Goal: Answer question/provide support

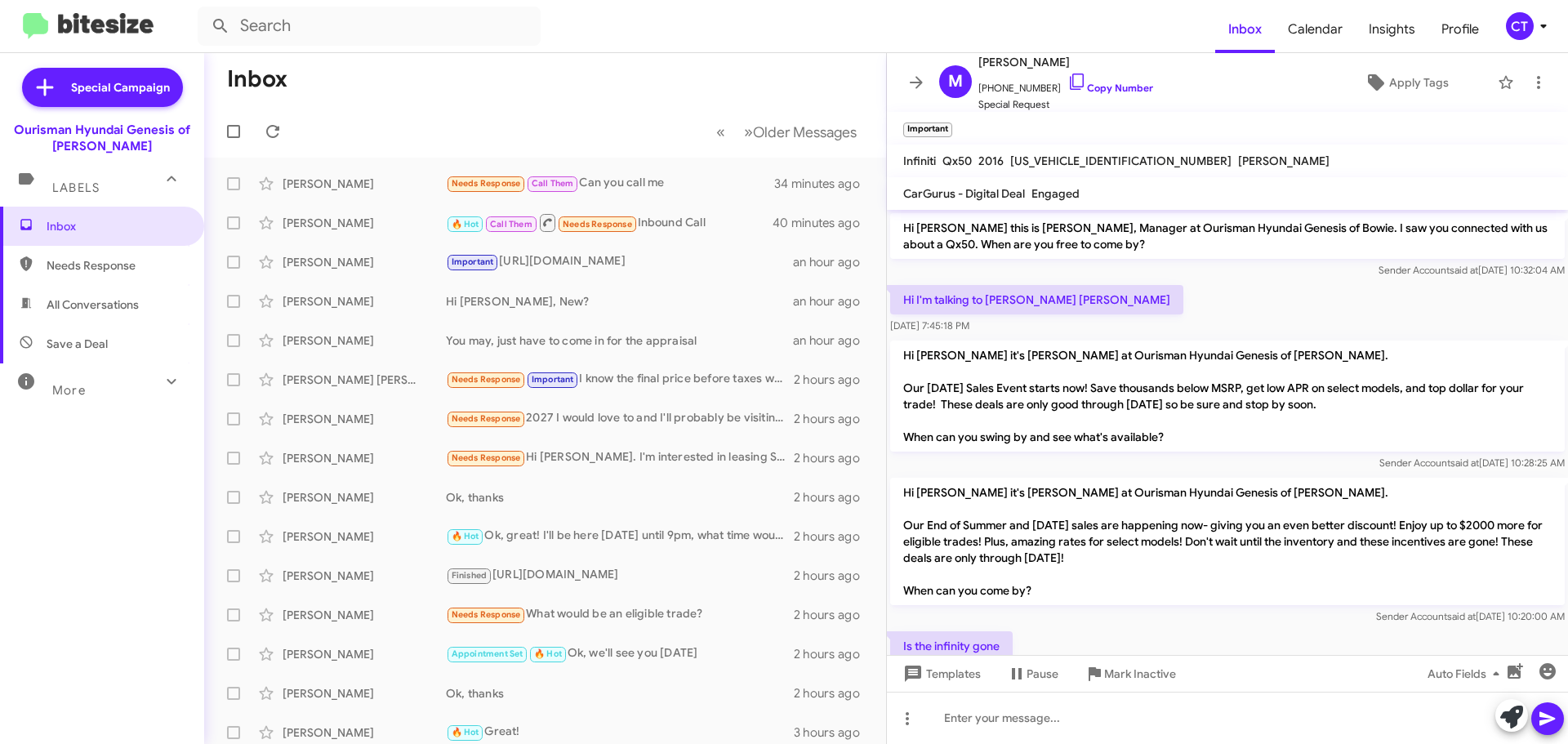
scroll to position [228, 0]
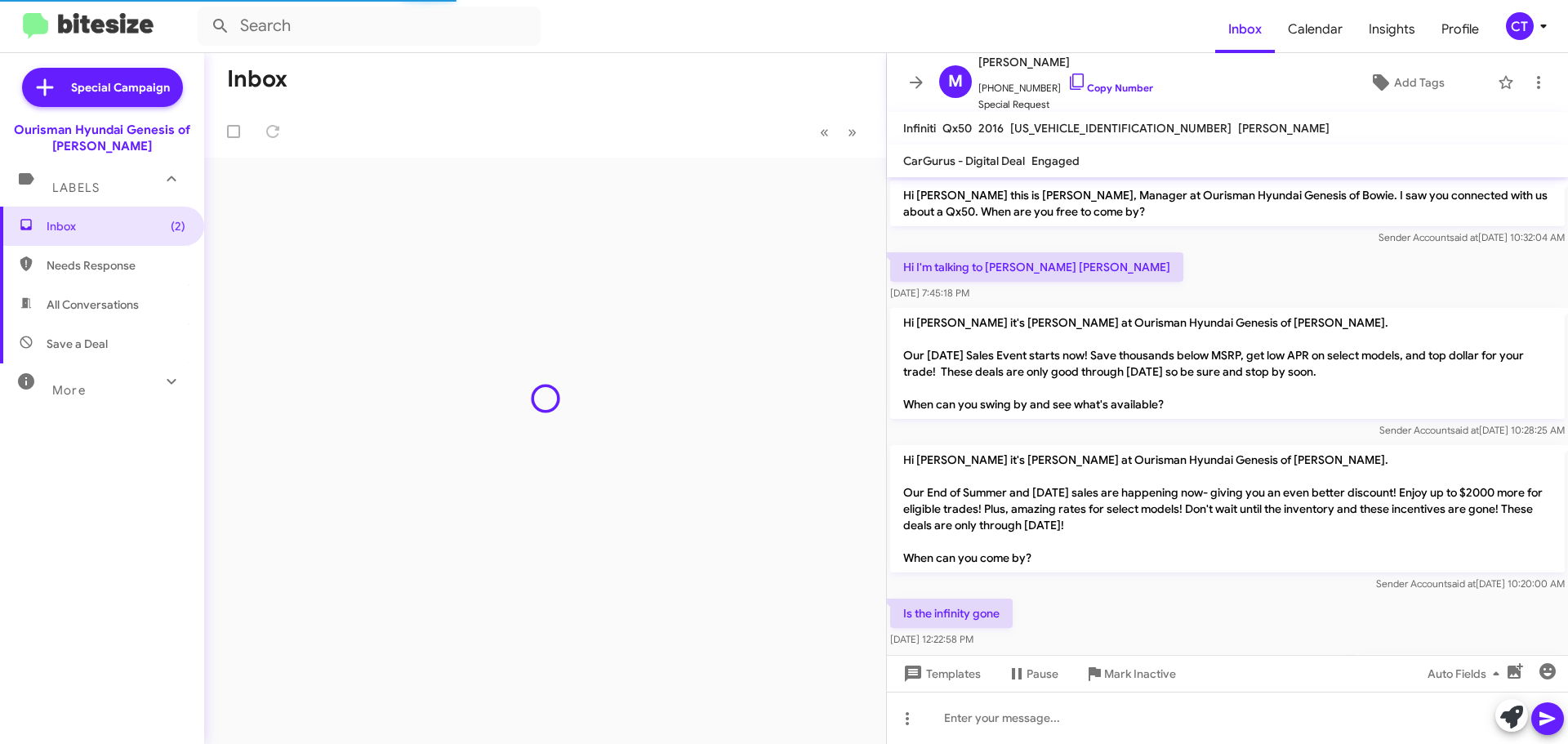
scroll to position [195, 0]
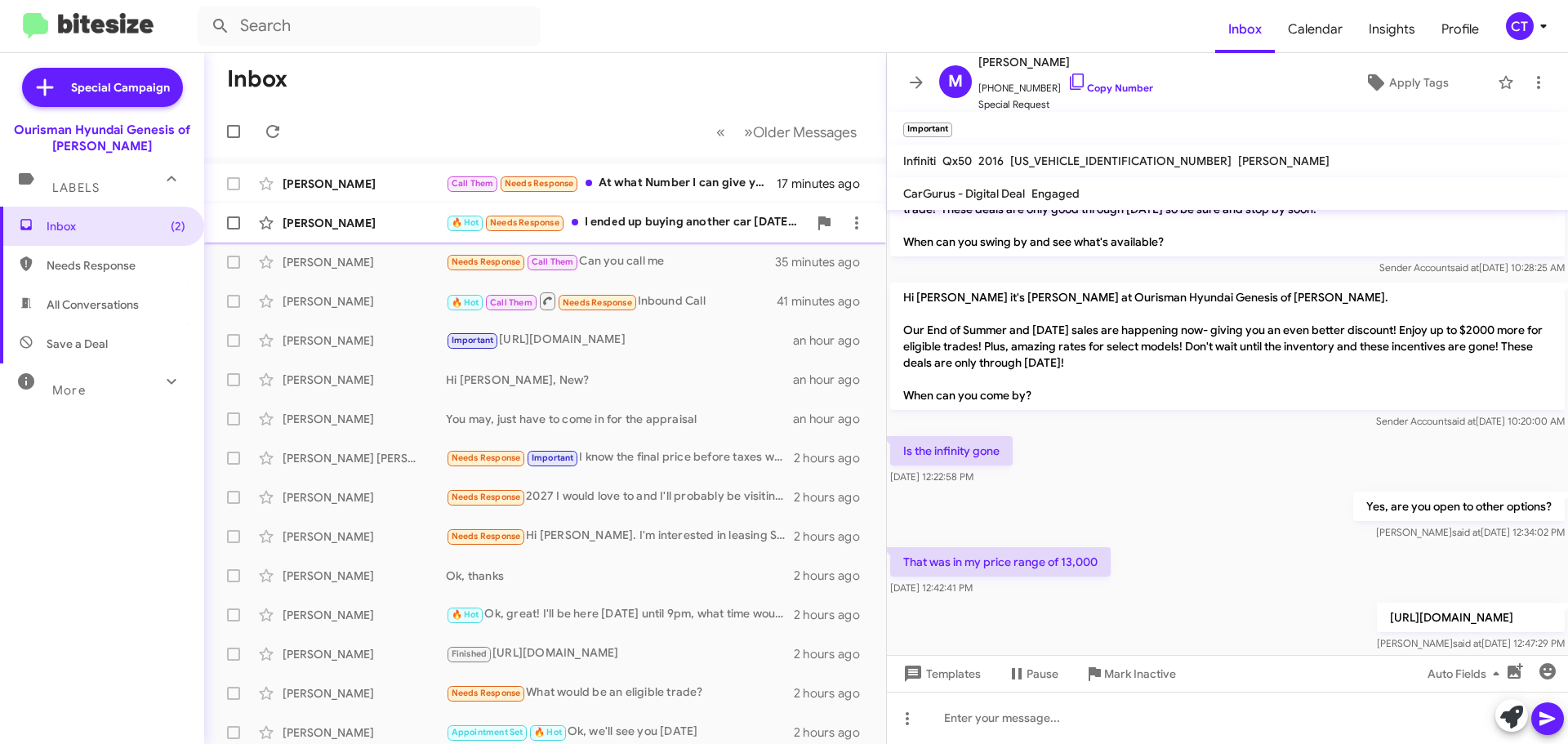
click at [674, 230] on div "🔥 Hot Needs Response I ended up buying another car [DATE]. I didn't hear back a…" at bounding box center [627, 222] width 362 height 19
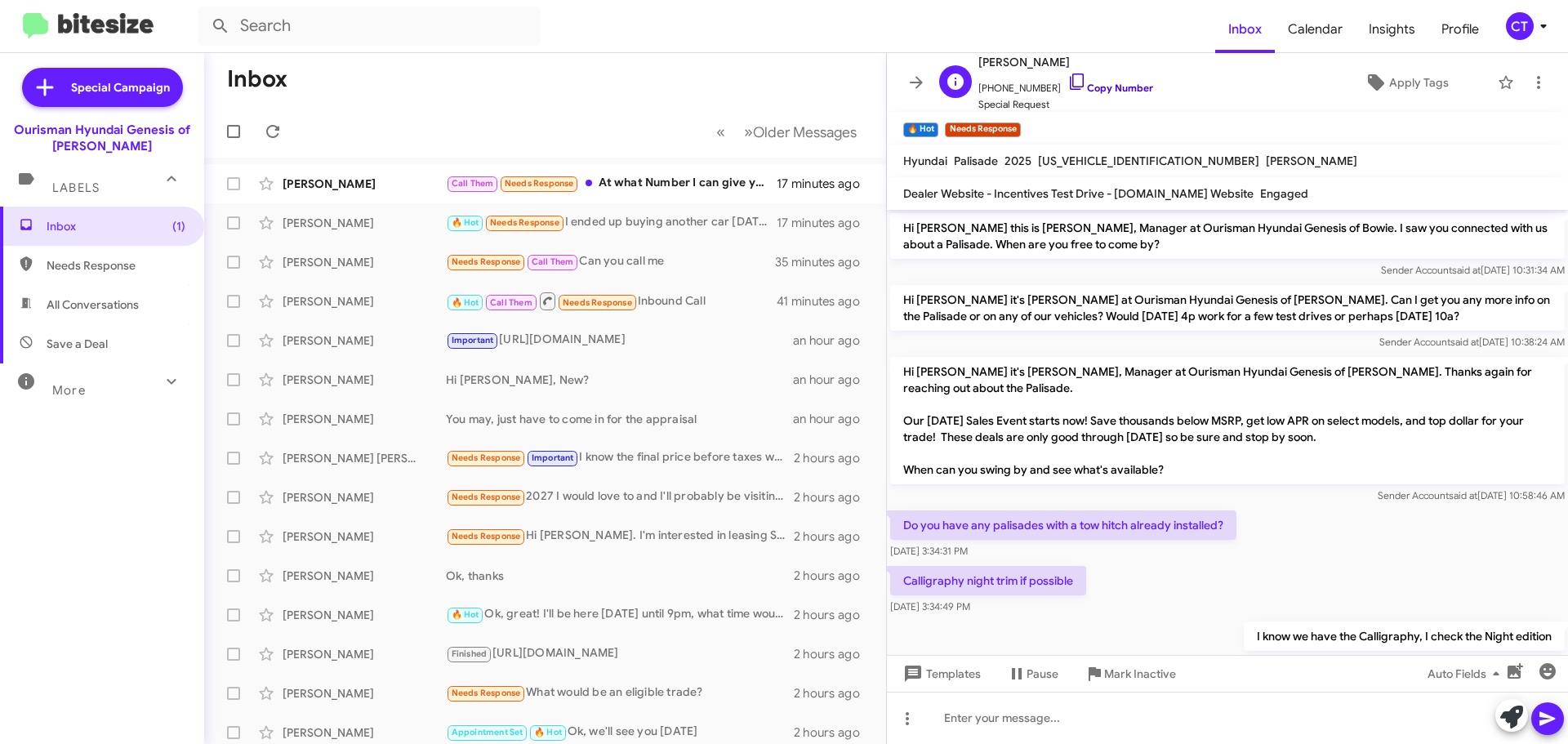
click at [1067, 78] on icon at bounding box center [1077, 82] width 20 height 20
click at [1151, 676] on span "Mark Inactive" at bounding box center [1140, 674] width 72 height 30
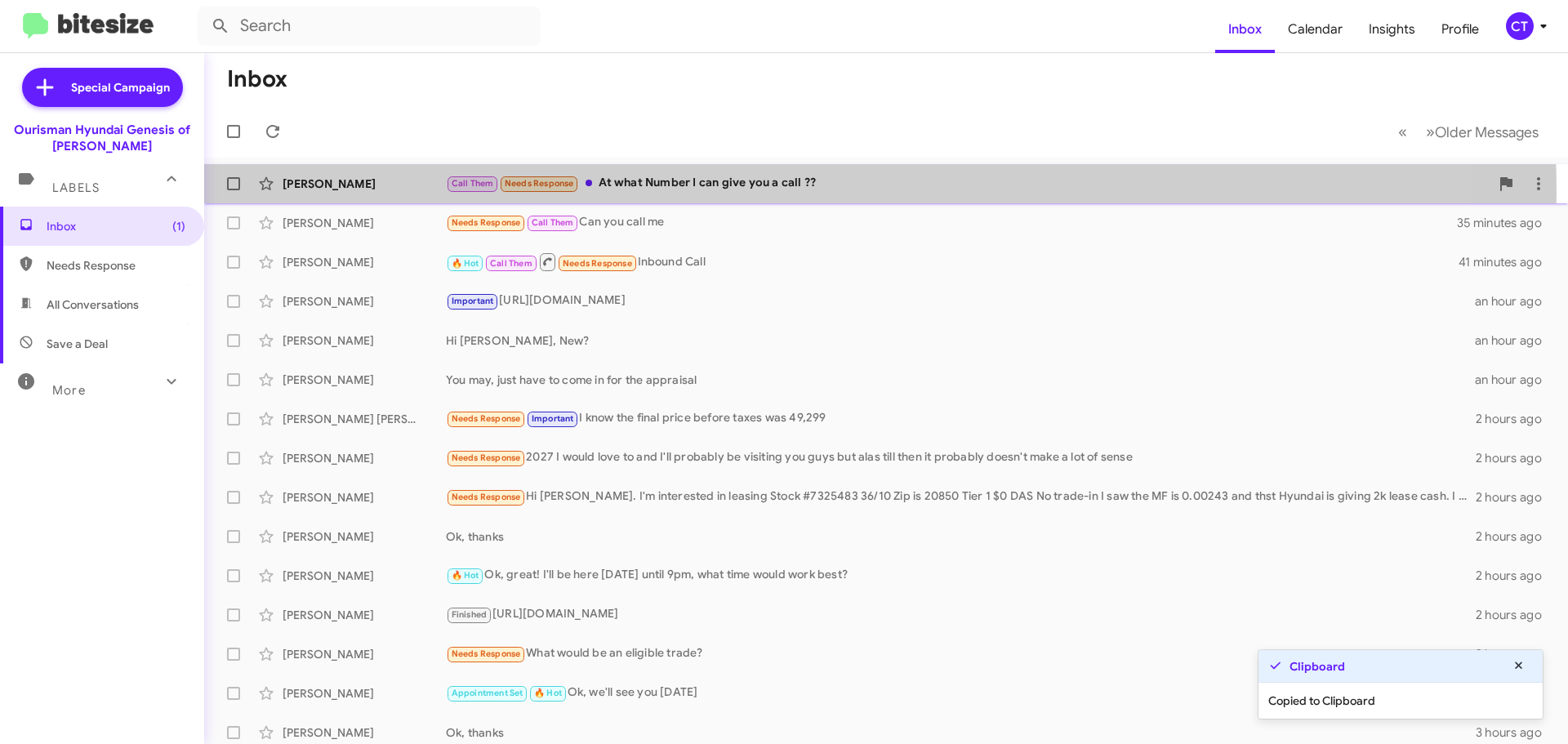
click at [684, 193] on div "Call Them Needs Response At what Number I can give you a call ??" at bounding box center [968, 183] width 1043 height 19
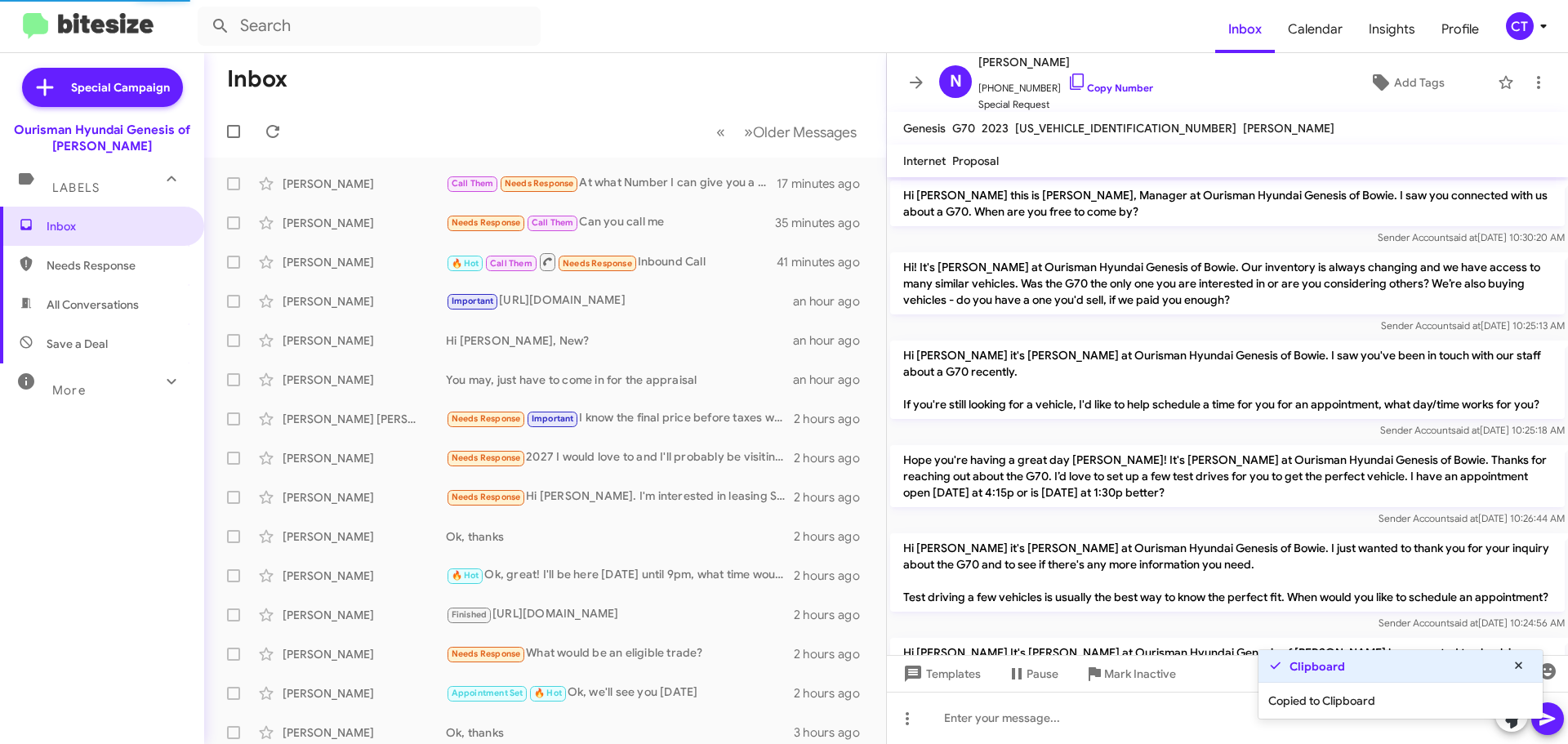
scroll to position [326, 0]
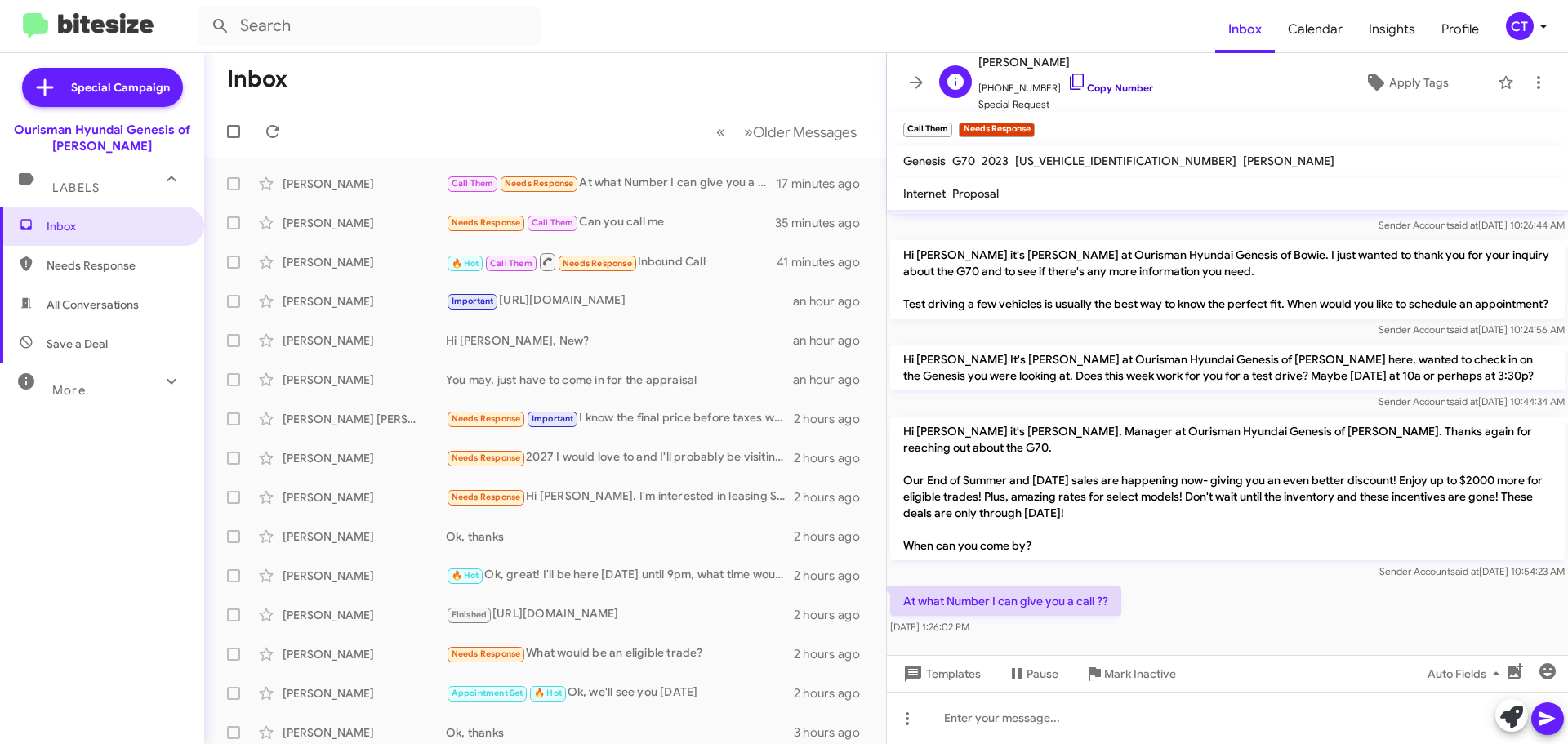
click at [1067, 76] on icon at bounding box center [1077, 82] width 20 height 20
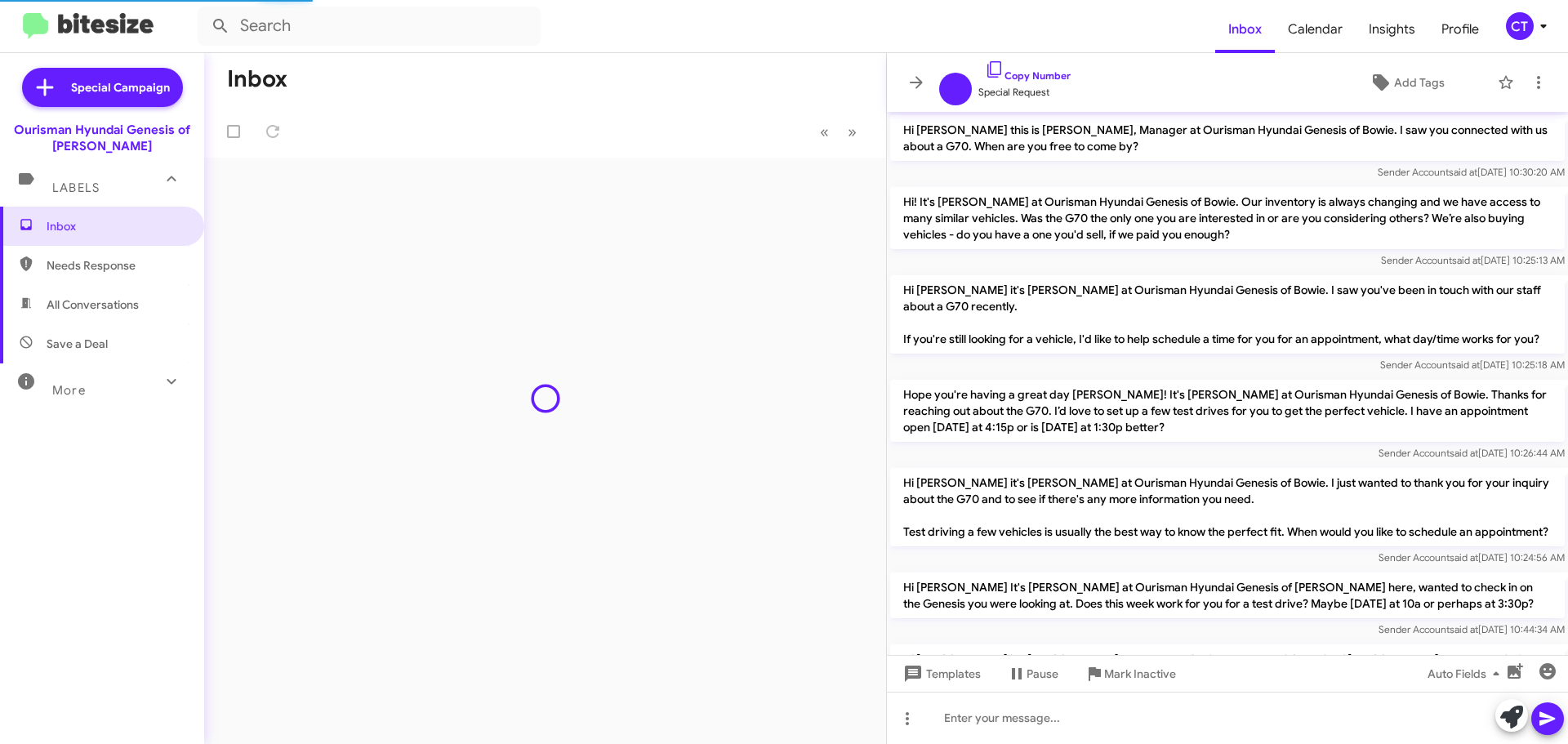
scroll to position [261, 0]
